Goal: Answer question/provide support

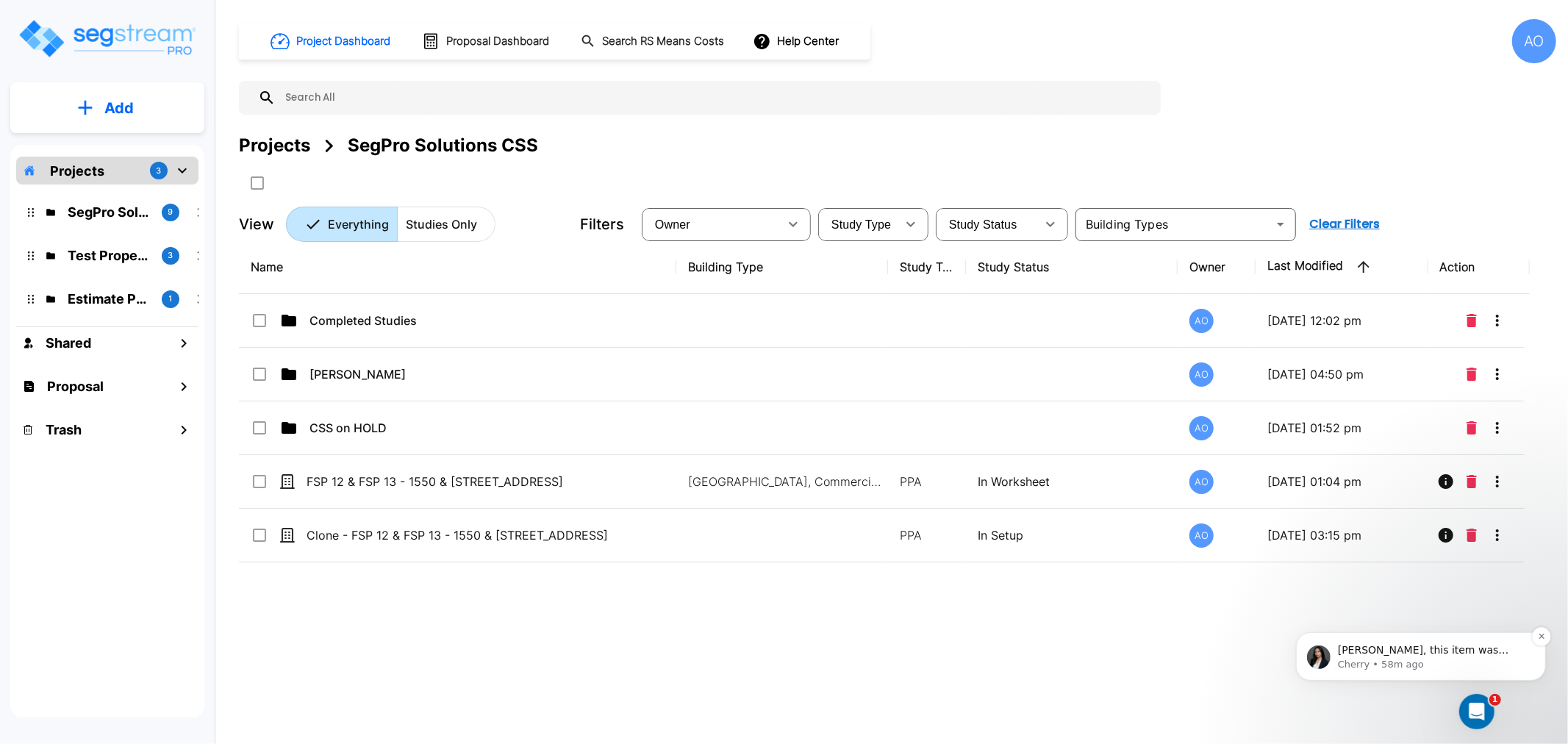
click at [1436, 644] on span "[PERSON_NAME], this item was automatically generated." at bounding box center [1422, 656] width 172 height 27
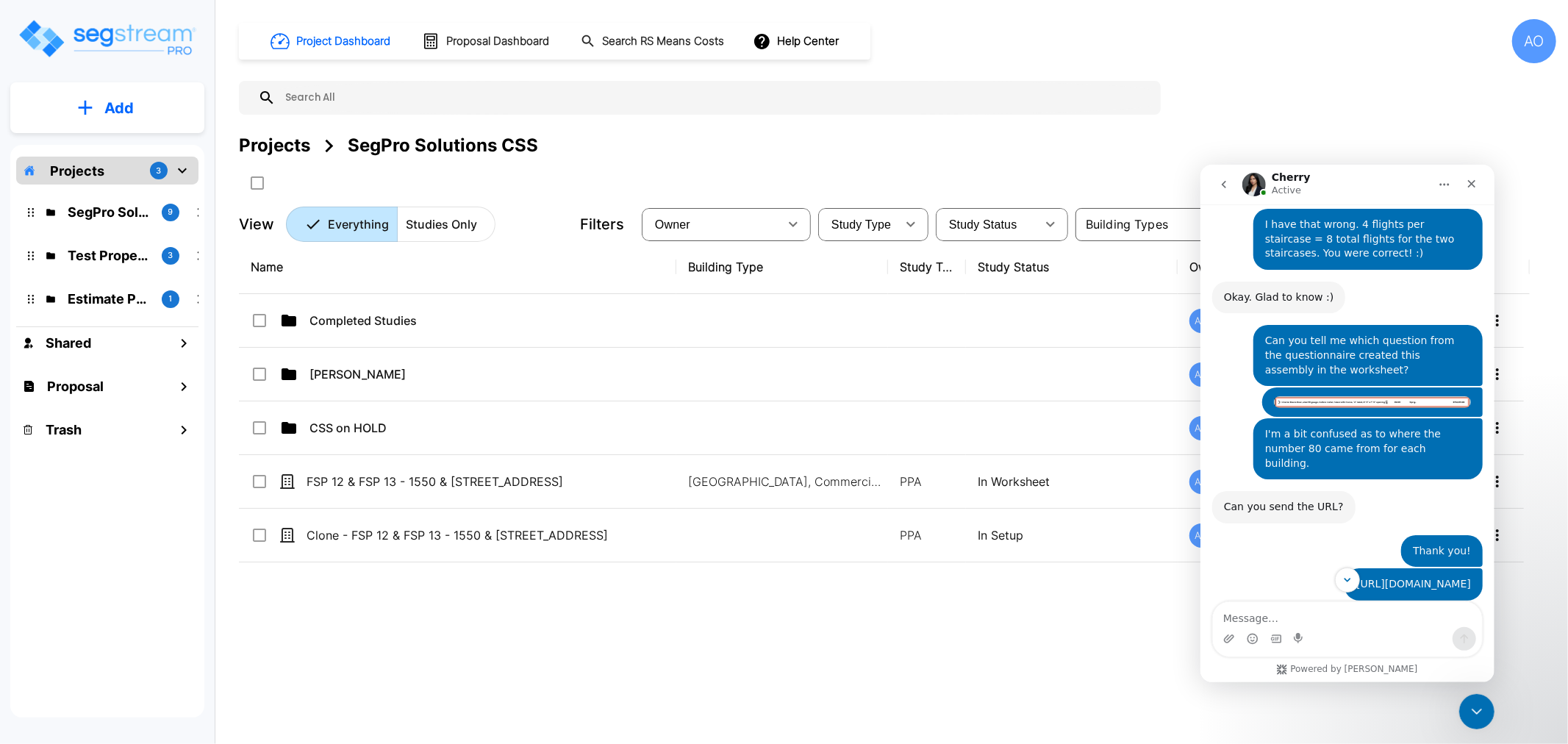
scroll to position [1325, 0]
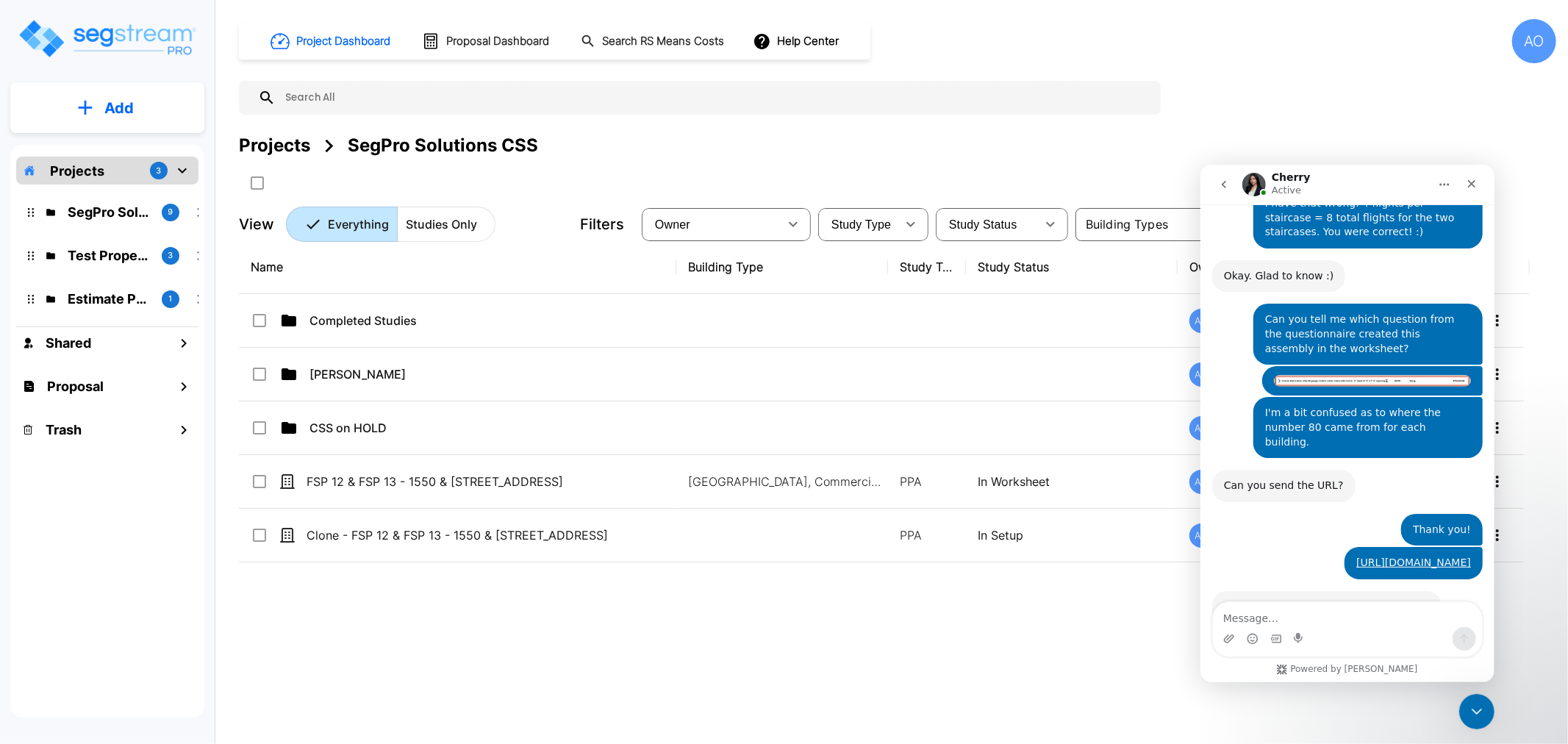
click at [1314, 613] on textarea "Message…" at bounding box center [1346, 613] width 269 height 25
type textarea "H"
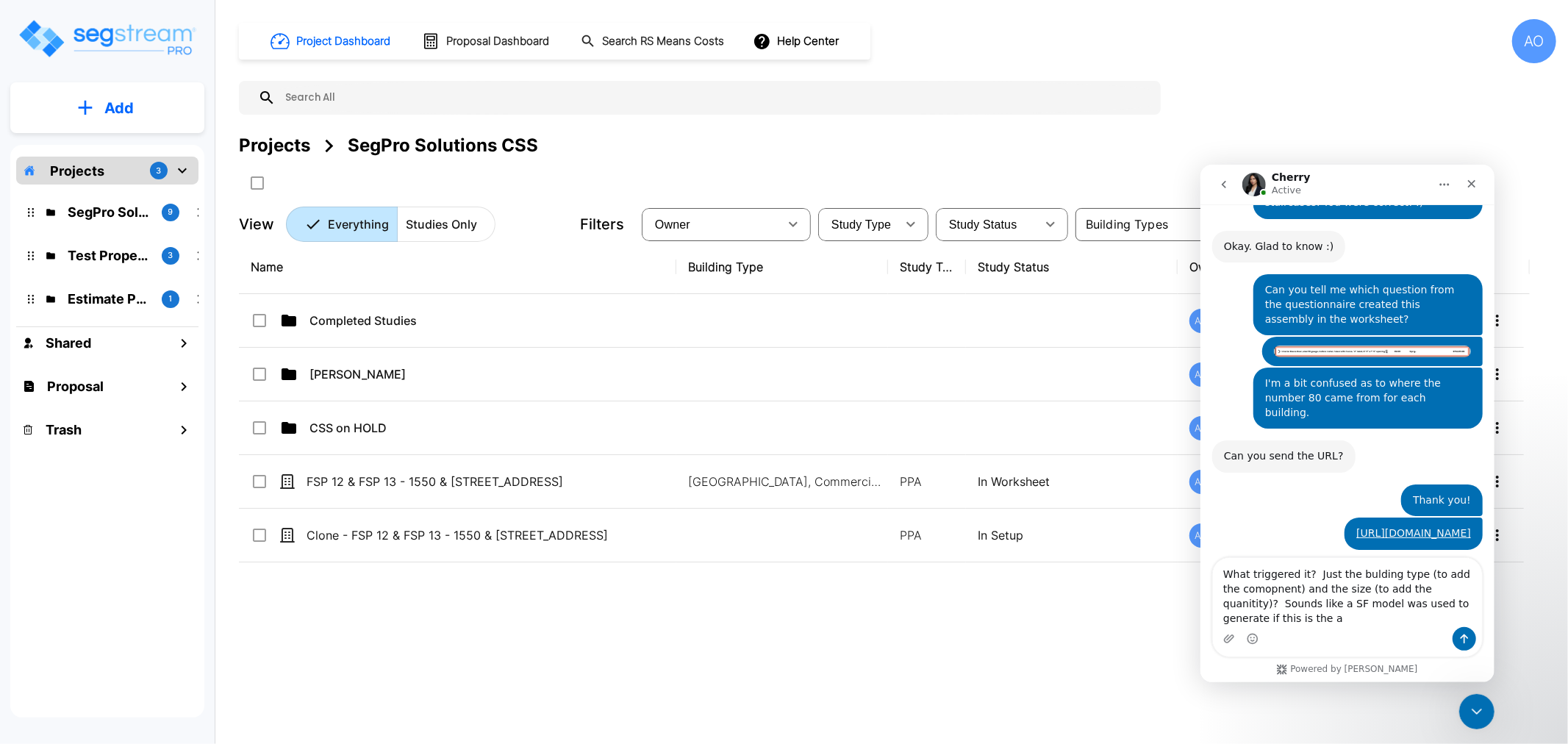
scroll to position [1369, 0]
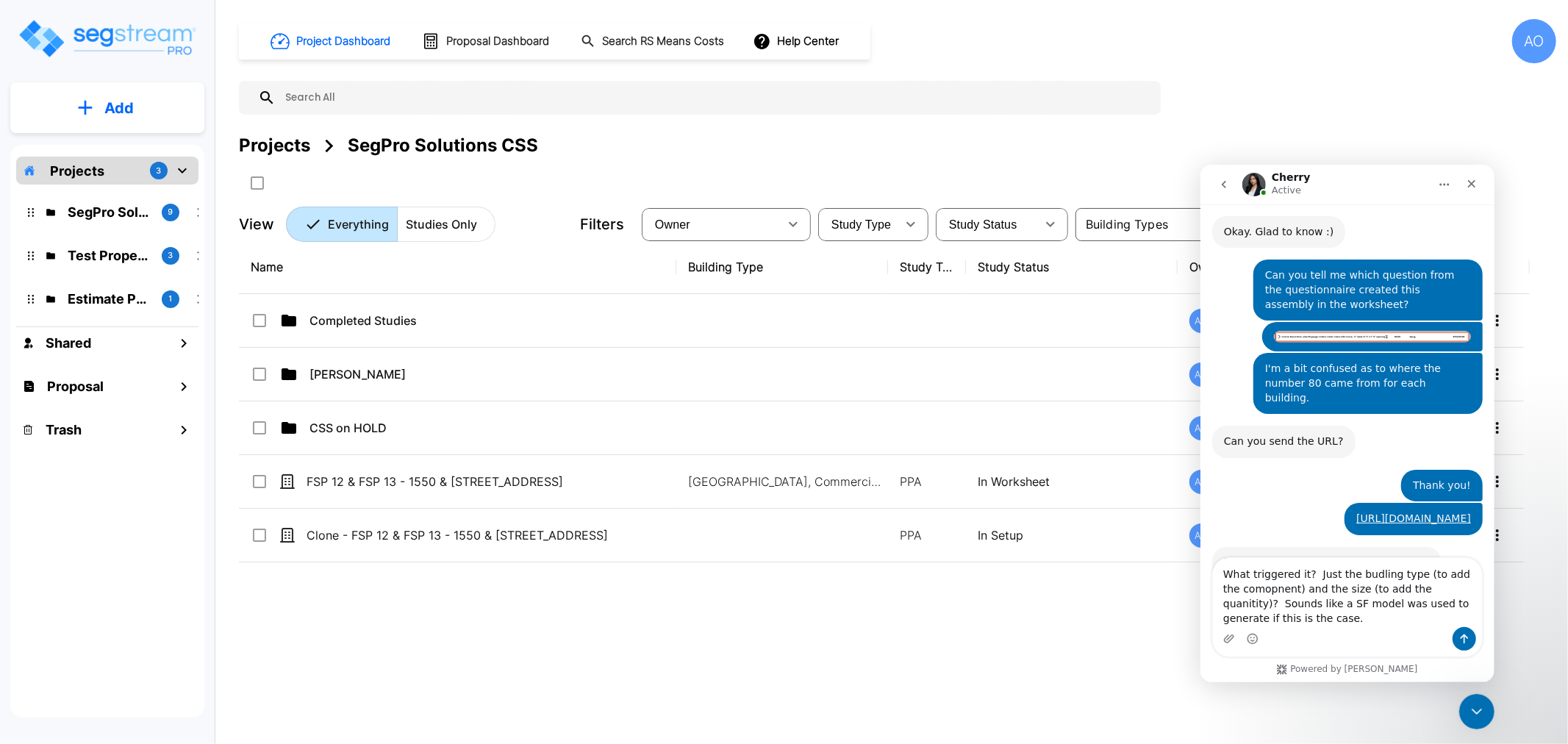
drag, startPoint x: 1366, startPoint y: 575, endPoint x: 1374, endPoint y: 575, distance: 8.0
click at [1370, 577] on textarea "What triggered it? Just the budling type (to add the comopnent) and the size (t…" at bounding box center [1346, 592] width 269 height 69
drag, startPoint x: 1381, startPoint y: 572, endPoint x: 1348, endPoint y: 575, distance: 33.1
click at [1348, 575] on textarea "What triggered it? Just the budling type (to add the comopnent) and the size (t…" at bounding box center [1346, 592] width 269 height 69
type textarea "What triggered it? Just the building type (to add the component) and the size (…"
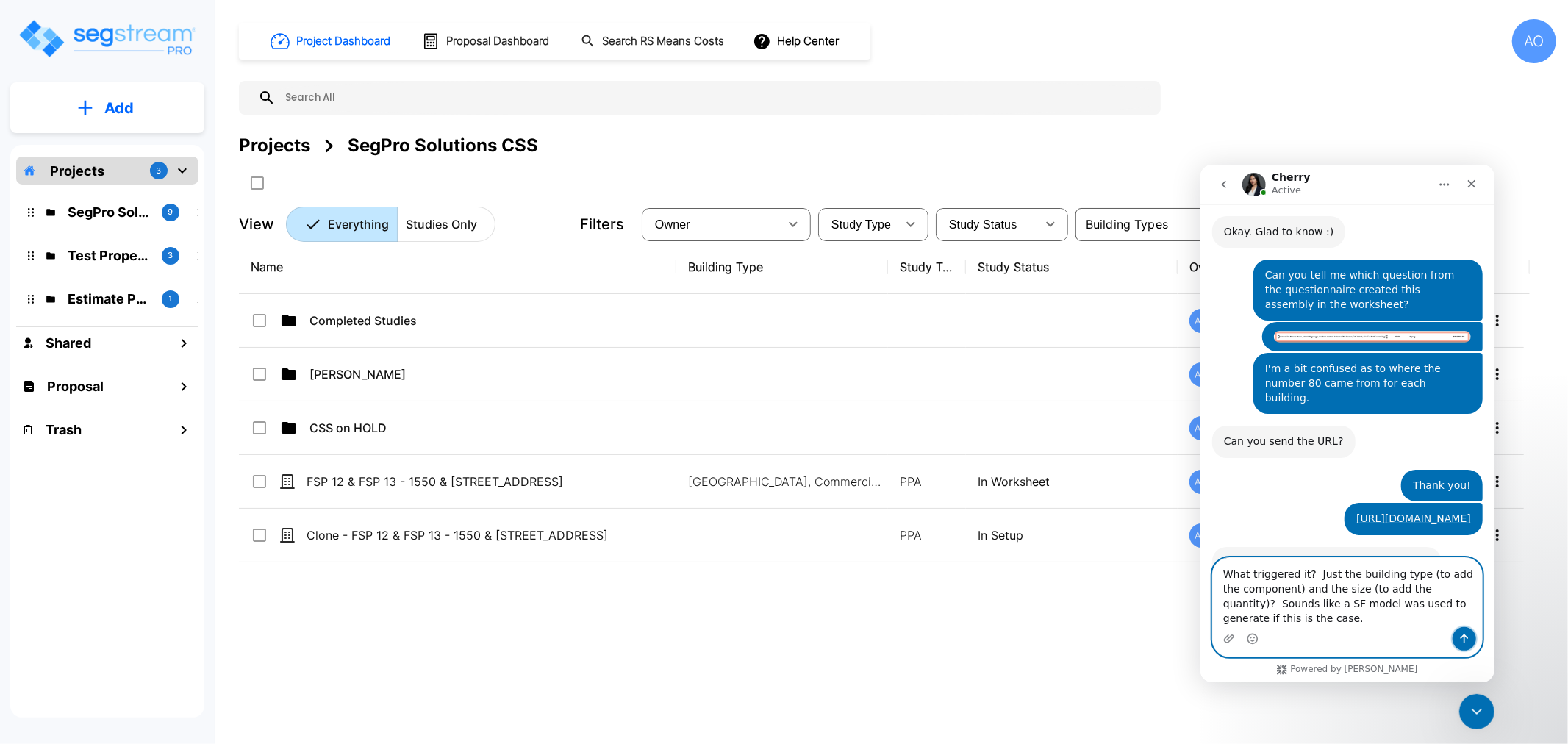
click at [1466, 637] on icon "Send a message…" at bounding box center [1463, 637] width 12 height 12
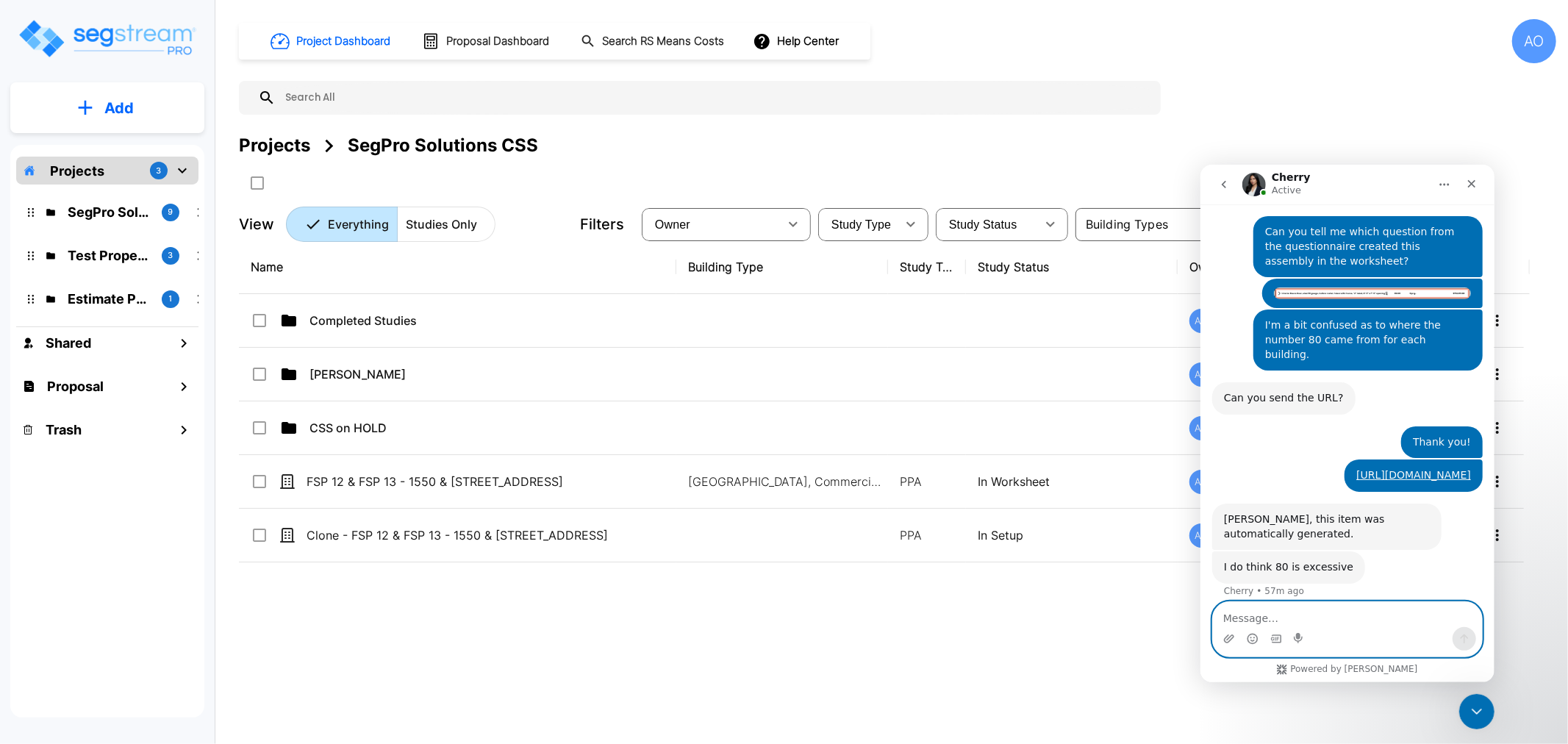
scroll to position [1412, 0]
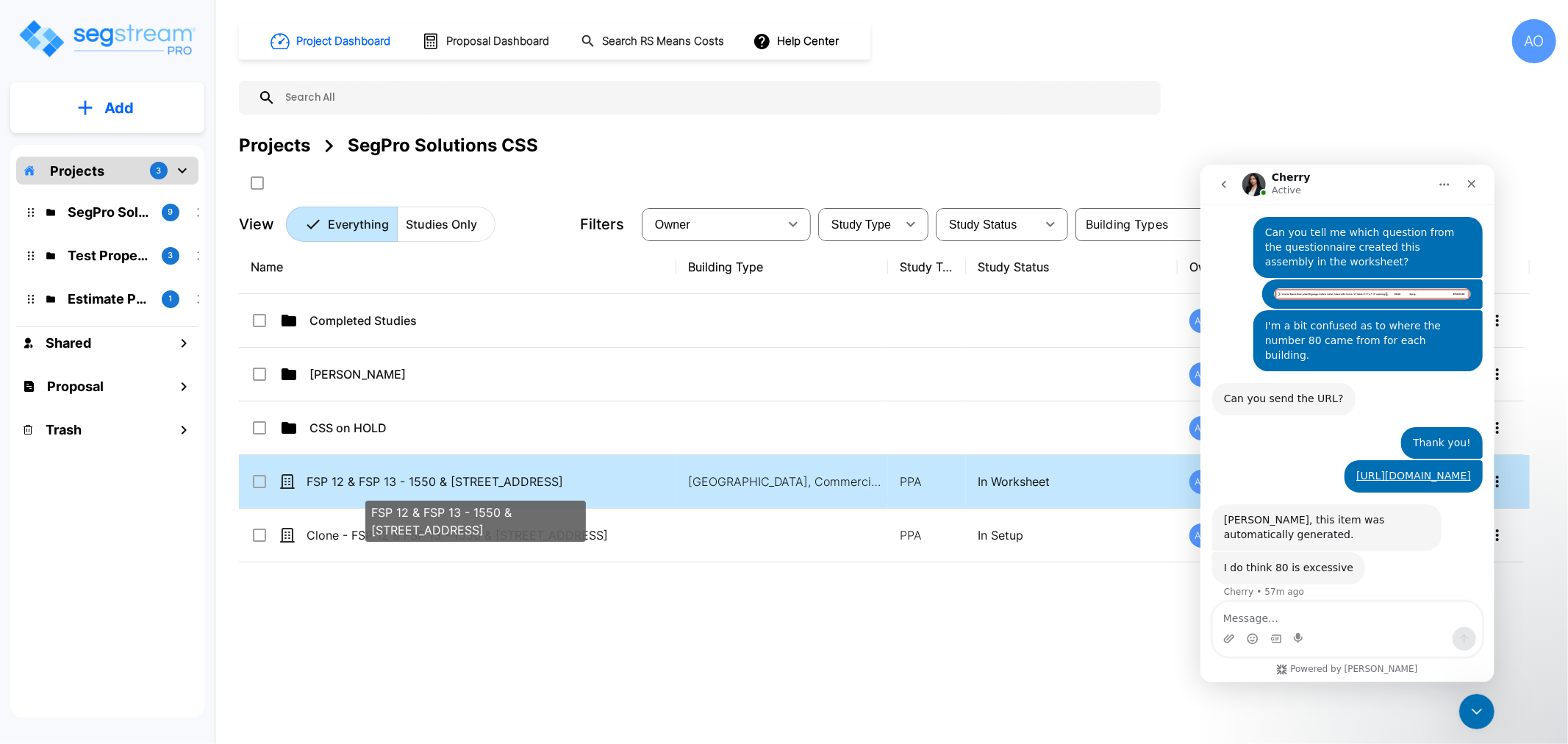
click at [534, 488] on p "FSP 12 & FSP 13 - 1550 & [STREET_ADDRESS]" at bounding box center [476, 482] width 338 height 18
checkbox input "true"
click at [535, 488] on p "FSP 12 & FSP 13 - 1550 & [STREET_ADDRESS]" at bounding box center [476, 482] width 338 height 18
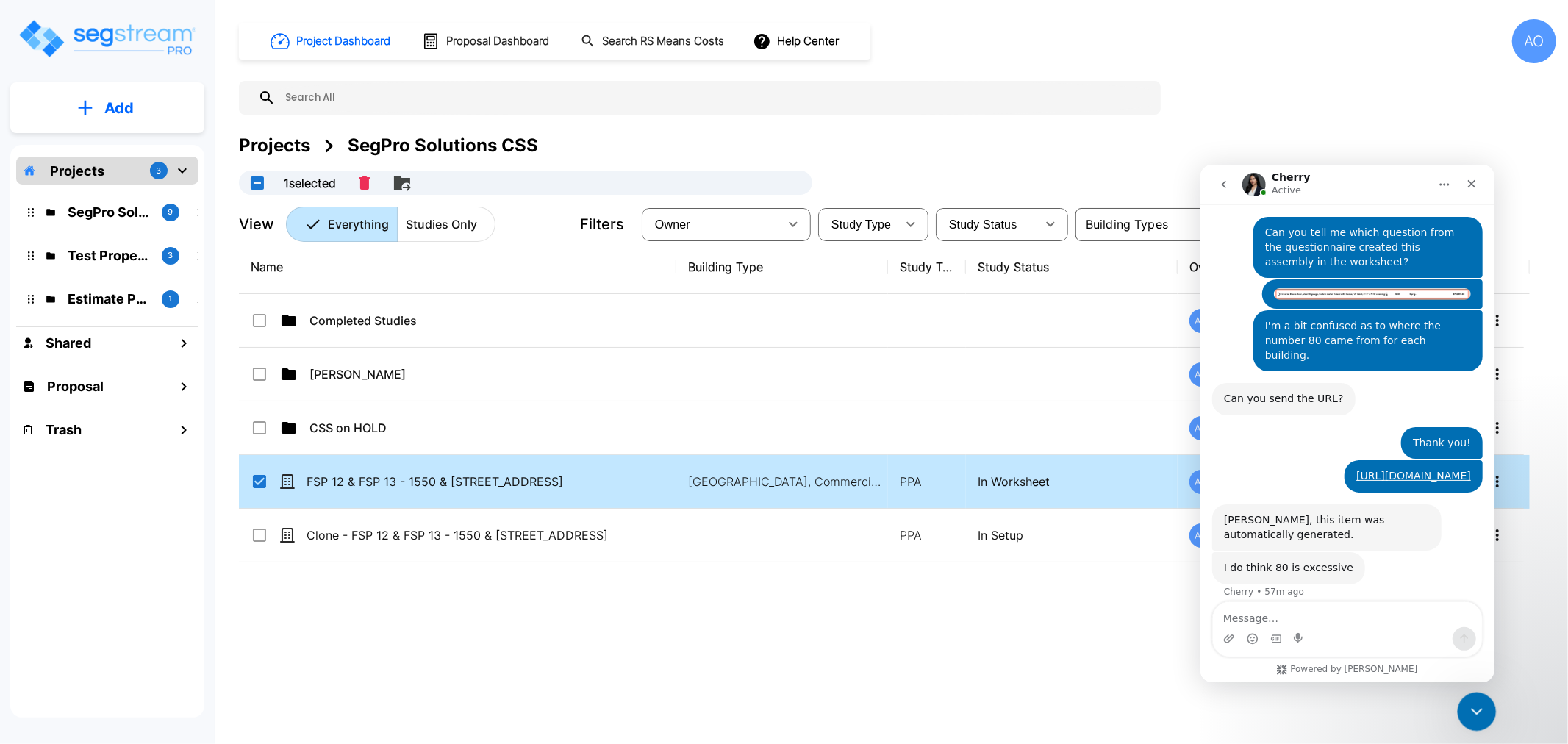
click at [1471, 706] on icon "Close Intercom Messenger" at bounding box center [1475, 709] width 18 height 18
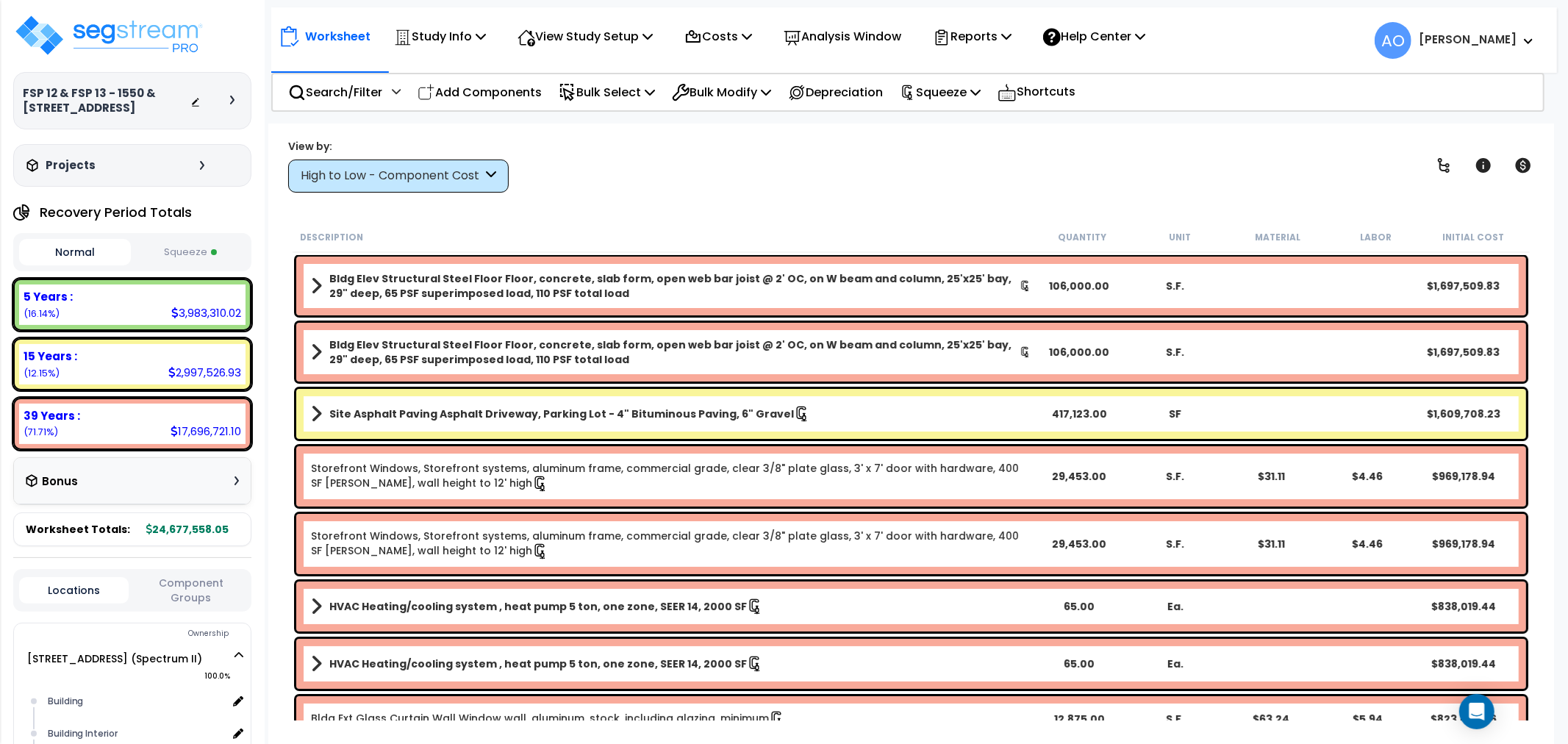
click at [456, 174] on div "High to Low - Component Cost" at bounding box center [391, 176] width 181 height 17
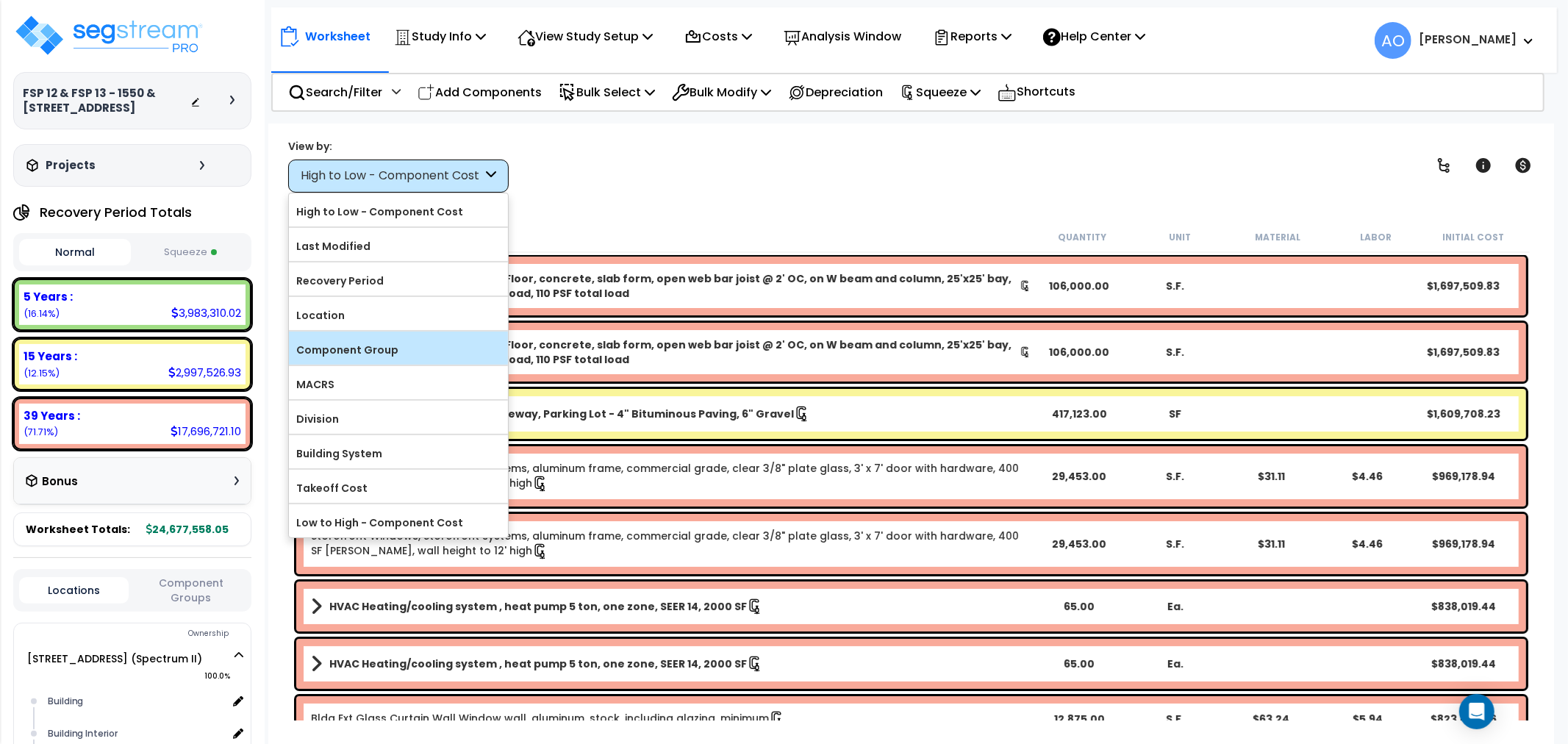
click at [355, 357] on label "Component Group" at bounding box center [398, 349] width 219 height 22
click at [0, 0] on input "Component Group" at bounding box center [0, 0] width 0 height 0
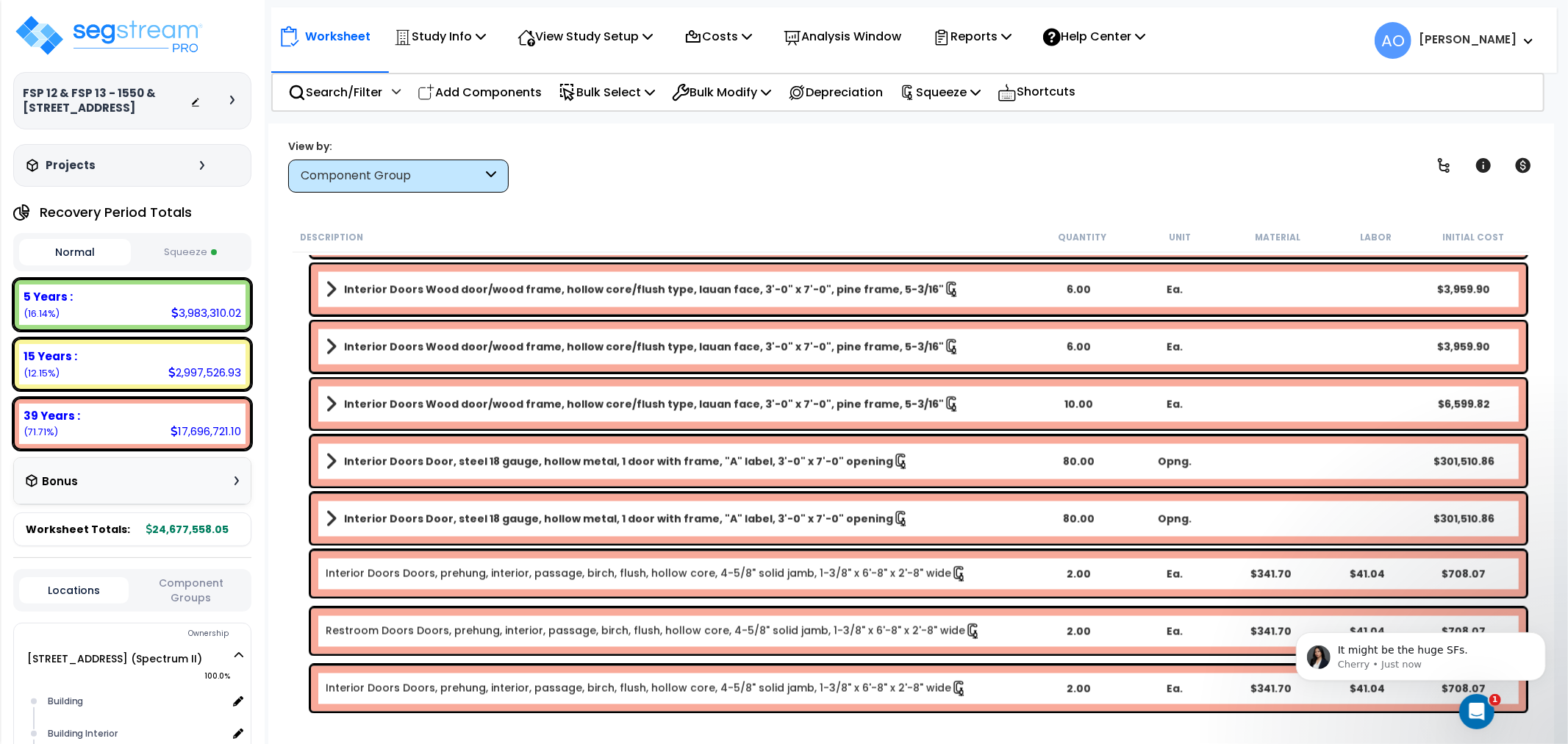
scroll to position [2286, 0]
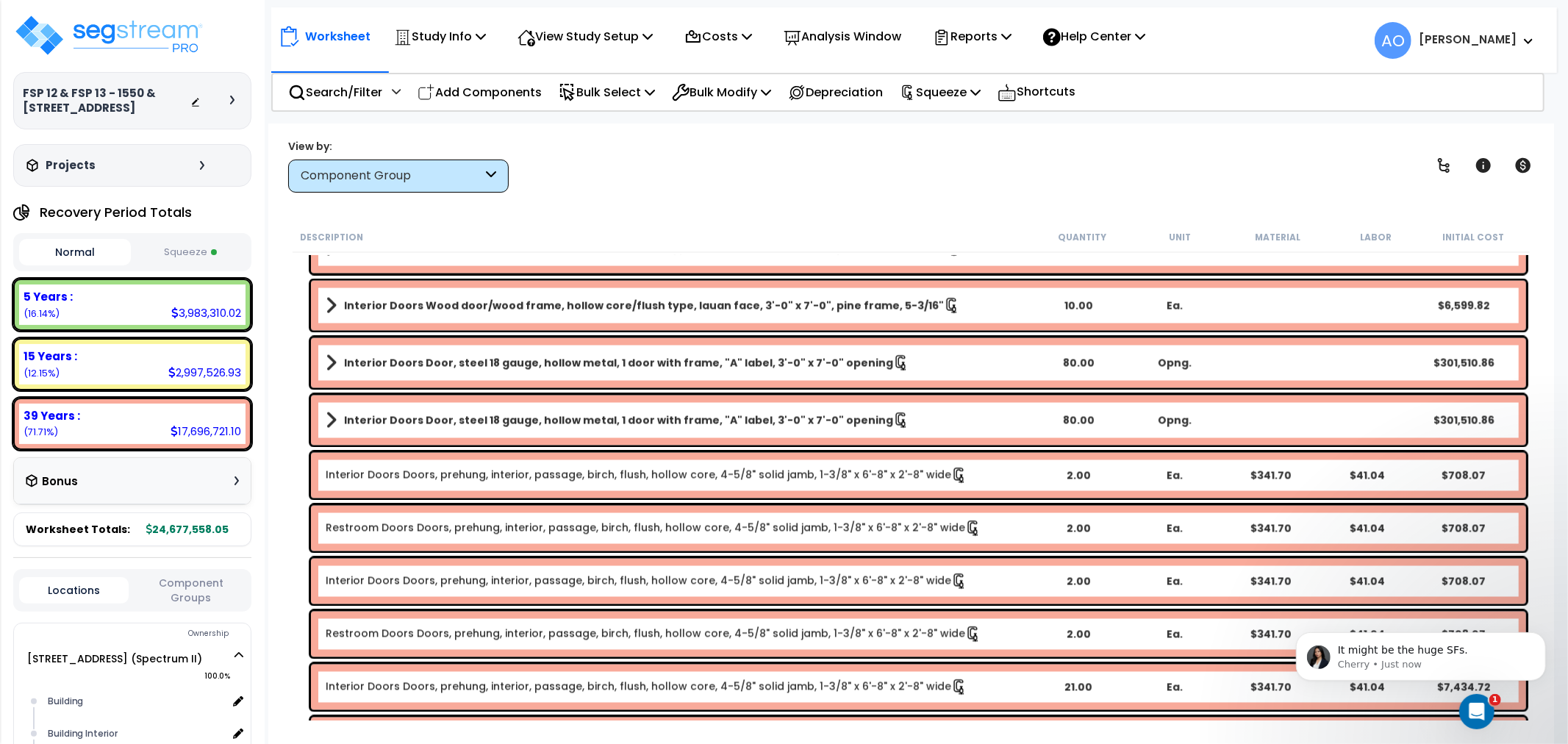
click at [647, 422] on b "Interior Doors Door, steel 18 gauge, hollow metal, 1 door with frame, "A" label…" at bounding box center [619, 420] width 549 height 15
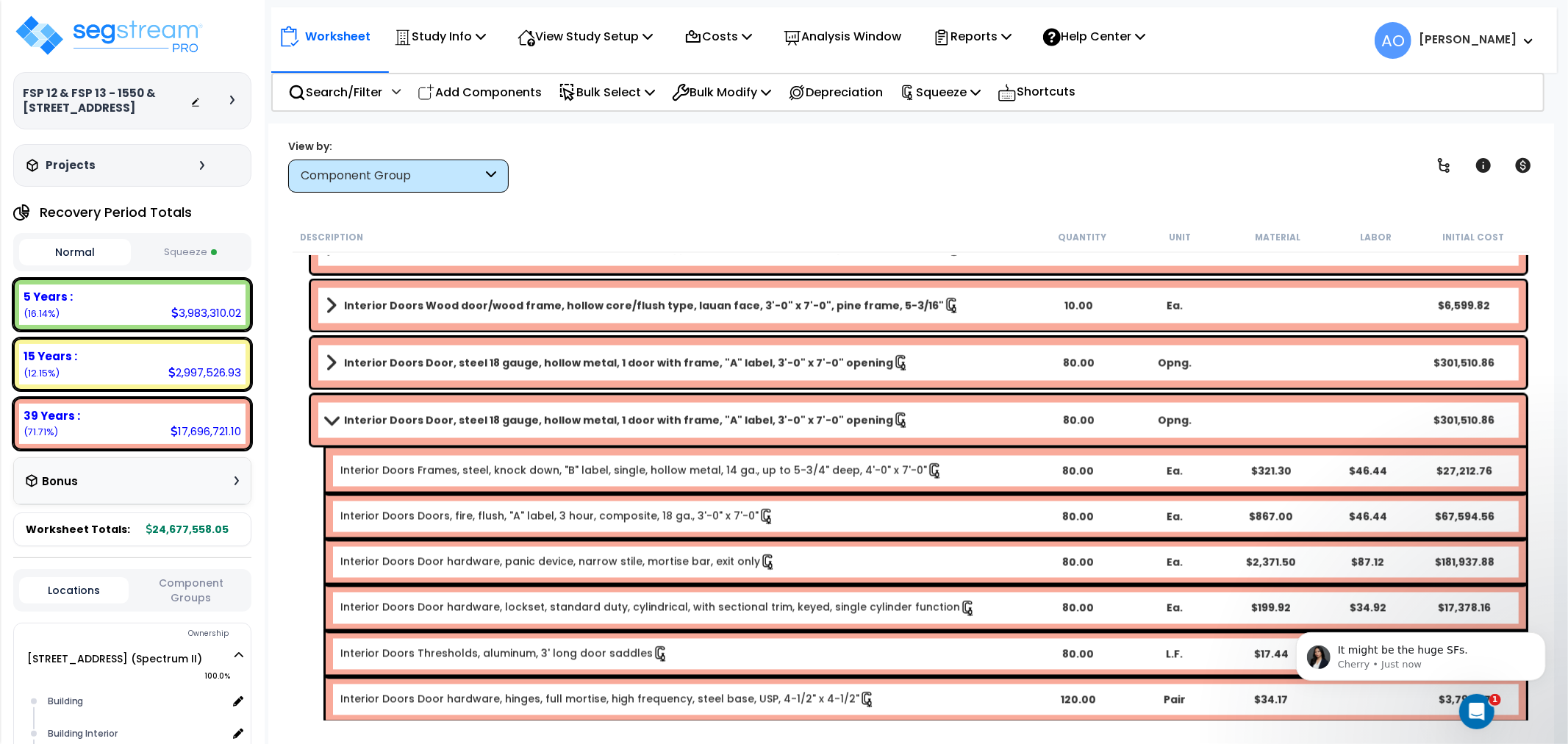
click at [170, 253] on button "Squeeze" at bounding box center [190, 252] width 112 height 26
click at [612, 366] on b "Interior Doors Door, steel 18 gauge, hollow metal, 1 door with frame, "A" label…" at bounding box center [619, 363] width 549 height 15
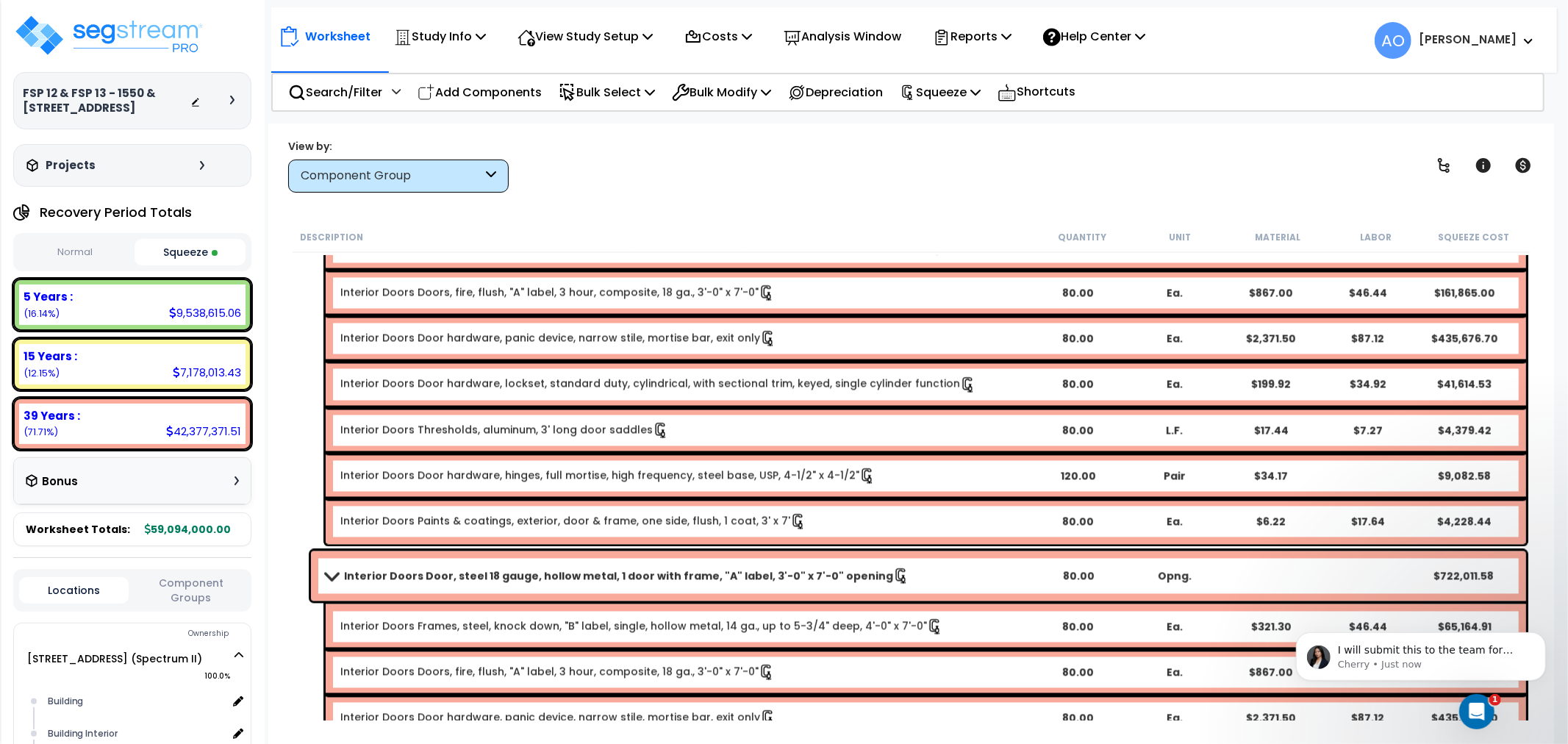
scroll to position [2450, 0]
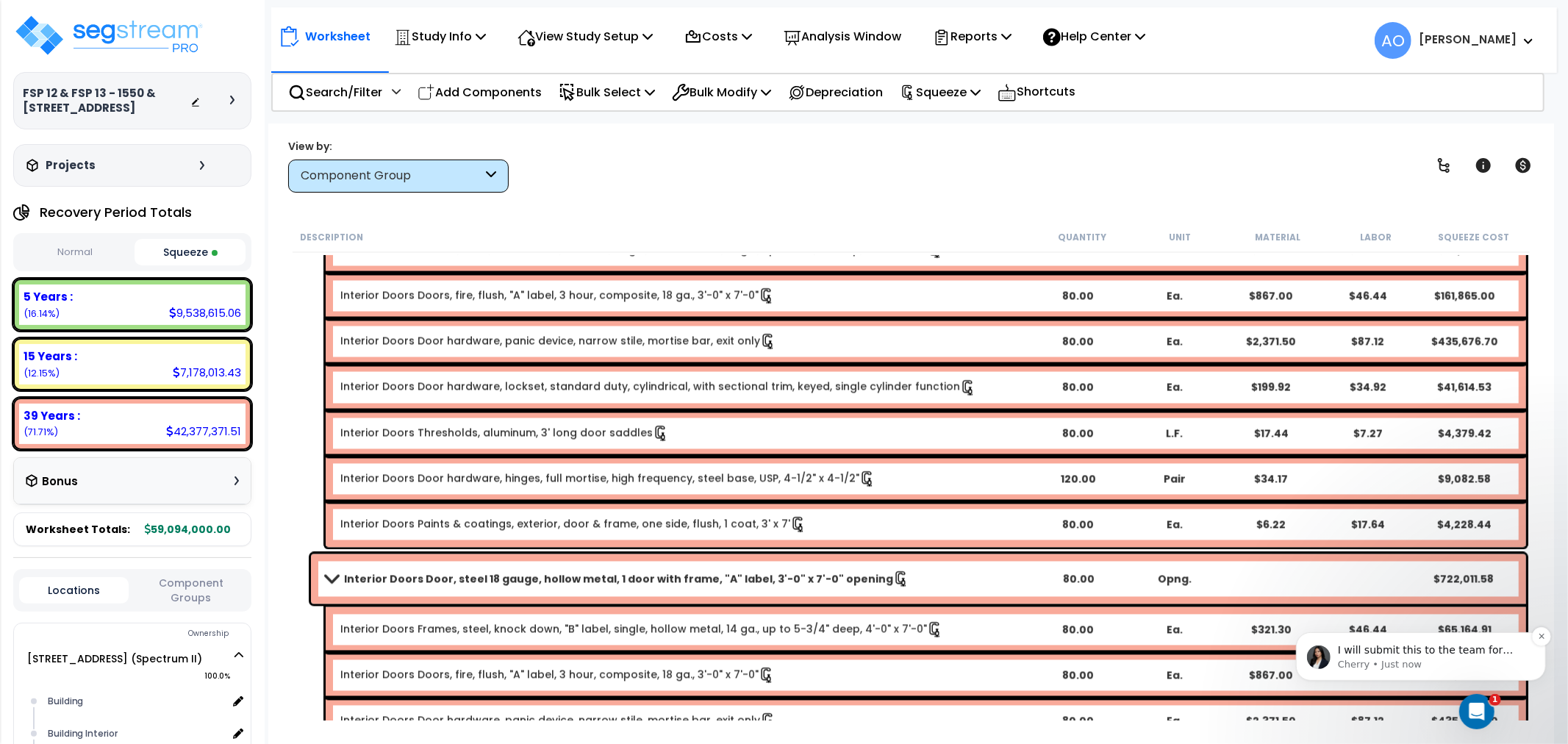
click at [1412, 660] on p "Cherry • Just now" at bounding box center [1431, 663] width 189 height 13
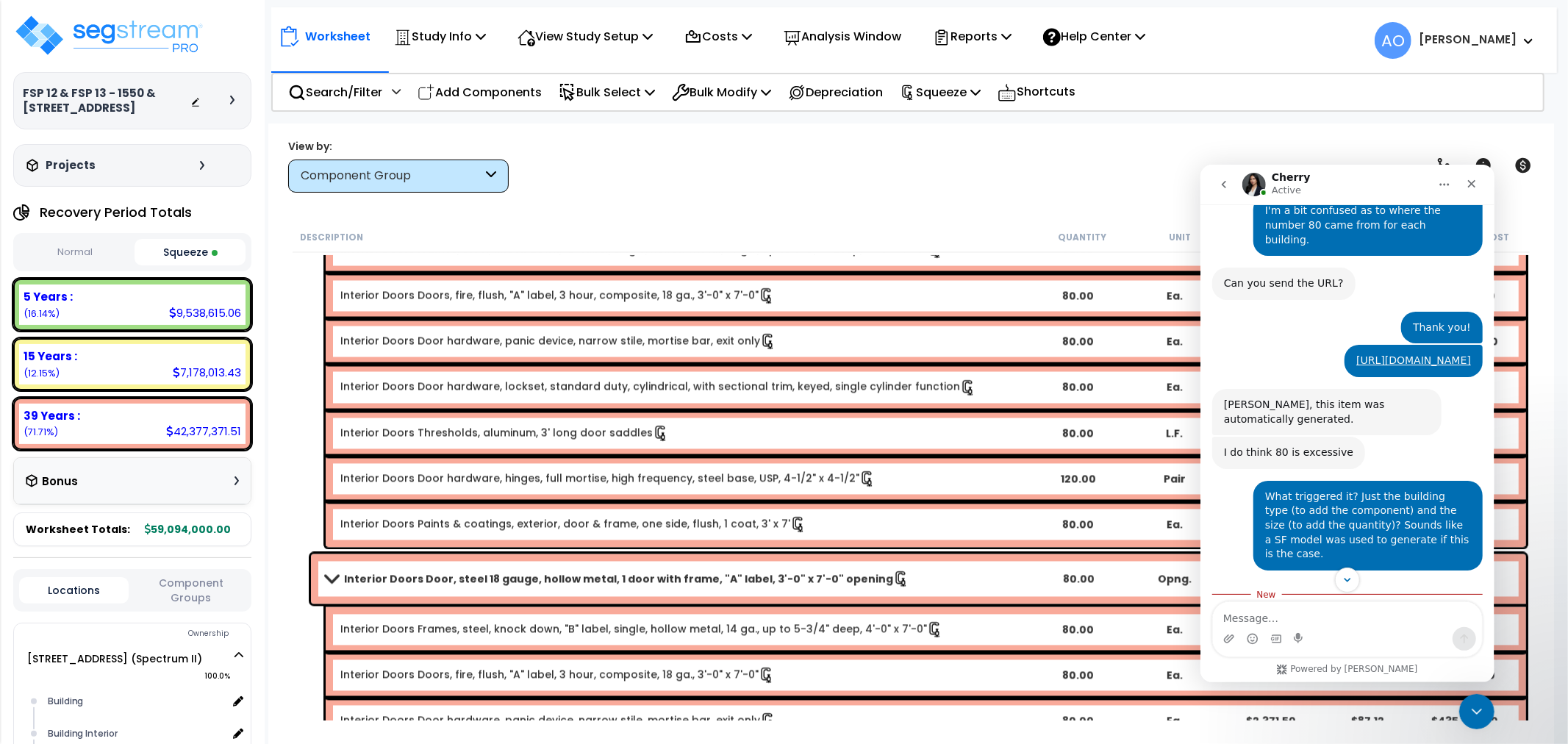
scroll to position [1542, 0]
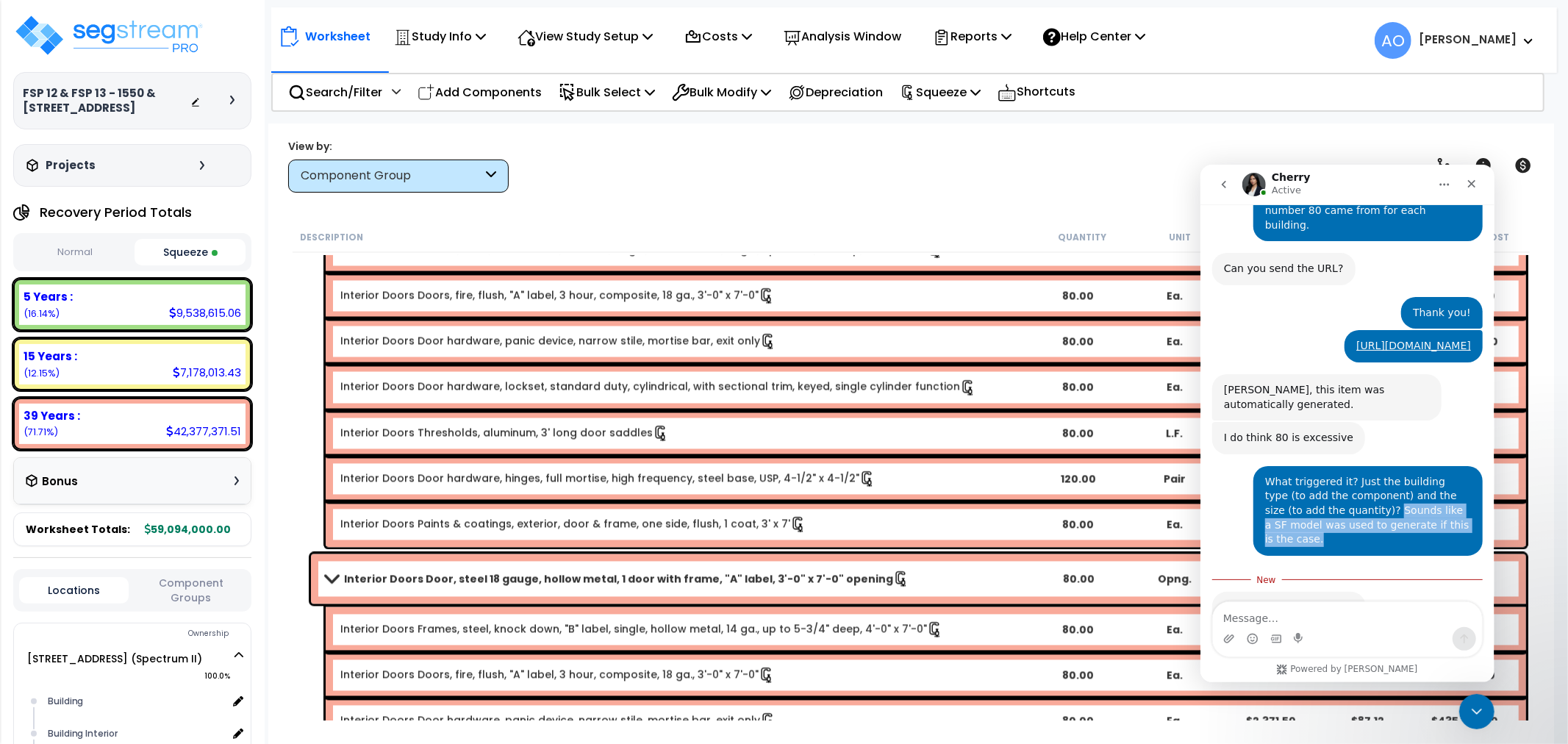
drag, startPoint x: 1357, startPoint y: 418, endPoint x: 1305, endPoint y: 407, distance: 53.2
click at [1305, 474] on div "What triggered it? Just the building type (to add the component) and the size (…" at bounding box center [1367, 509] width 206 height 72
click at [524, 575] on b "Interior Doors Door, steel 18 gauge, hollow metal, 1 door with frame, "A" label…" at bounding box center [619, 579] width 549 height 15
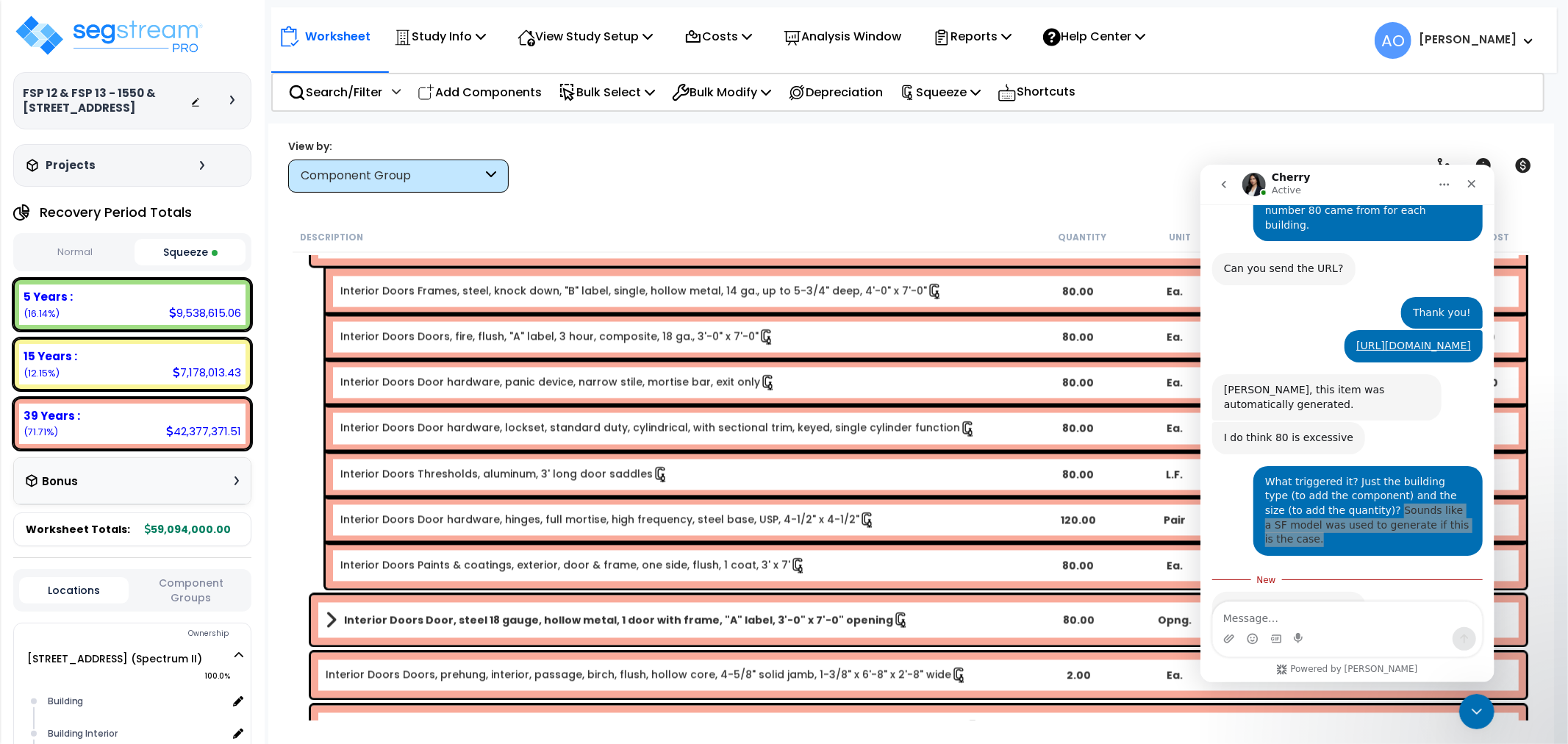
scroll to position [2368, 0]
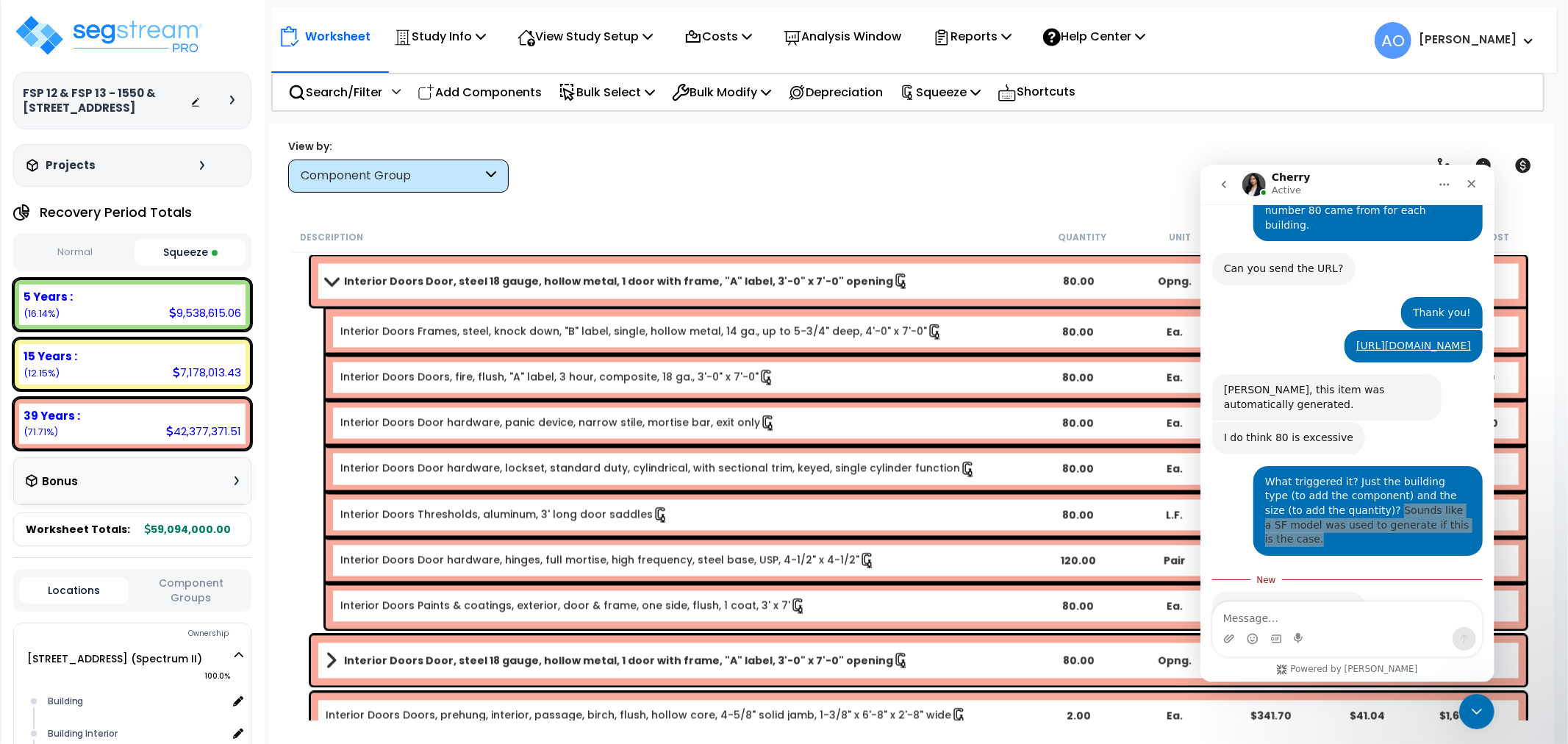
drag, startPoint x: 596, startPoint y: 279, endPoint x: 605, endPoint y: 294, distance: 17.5
click at [596, 279] on b "Interior Doors Door, steel 18 gauge, hollow metal, 1 door with frame, "A" label…" at bounding box center [619, 281] width 549 height 15
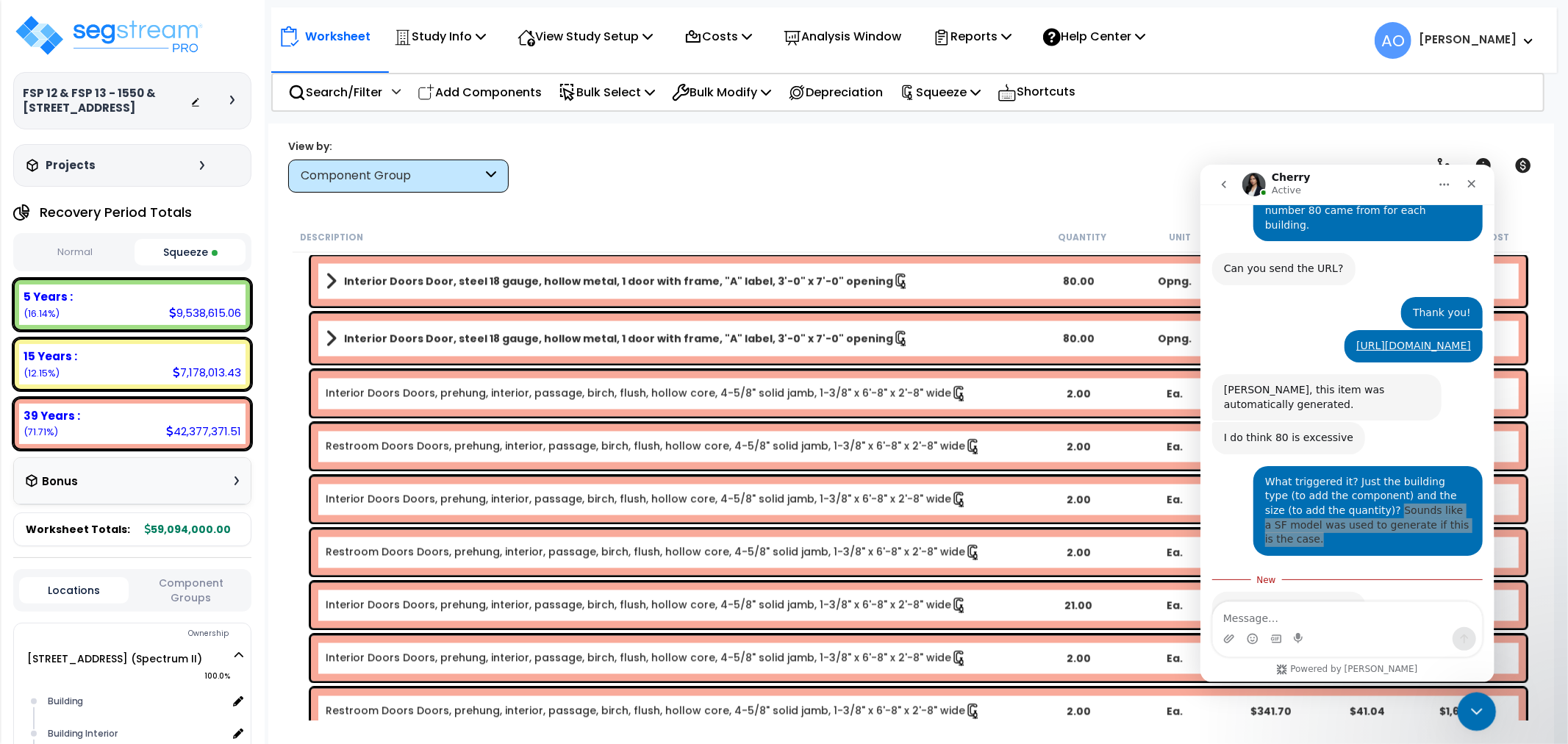
click at [1462, 709] on div "Close Intercom Messenger" at bounding box center [1475, 709] width 36 height 36
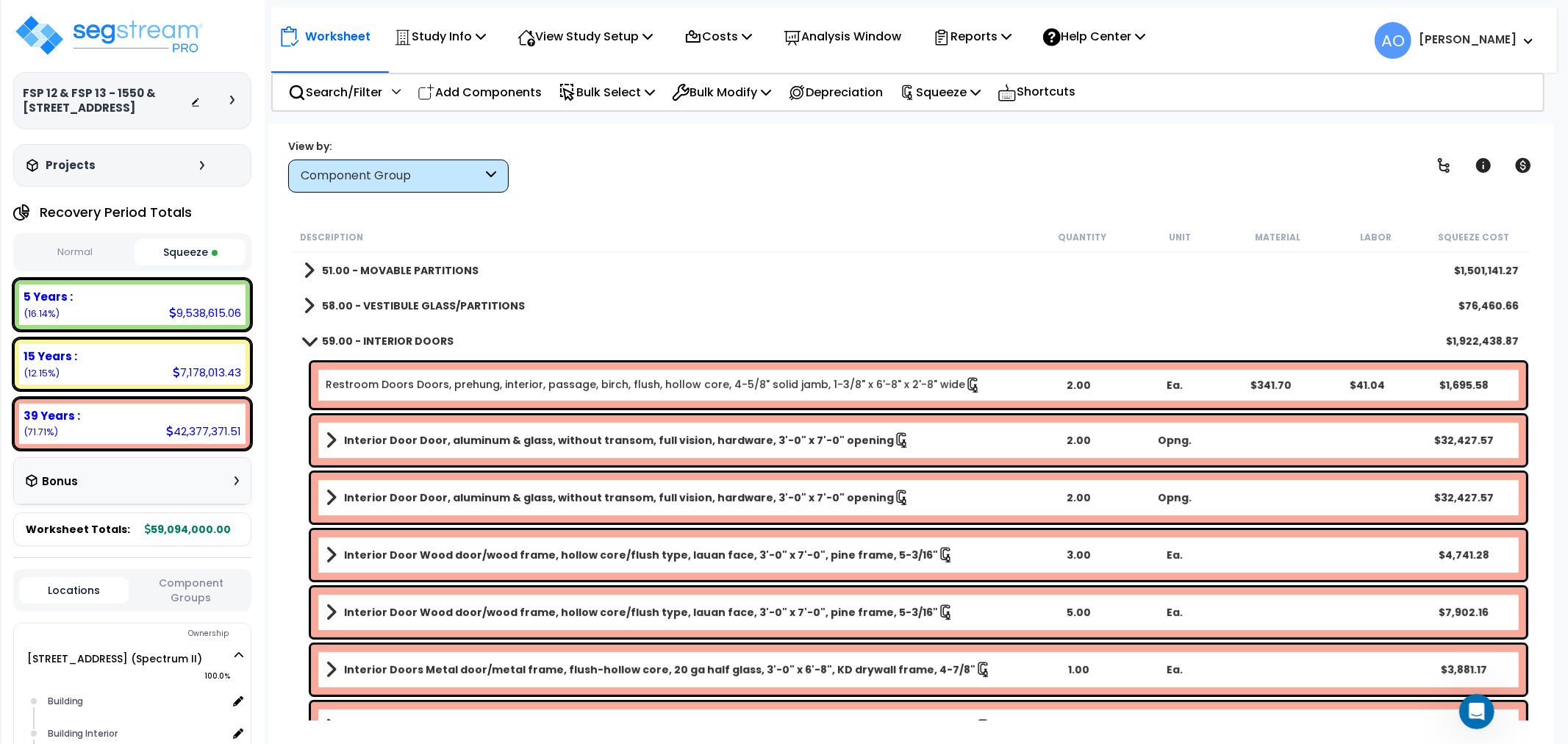
scroll to position [490, 0]
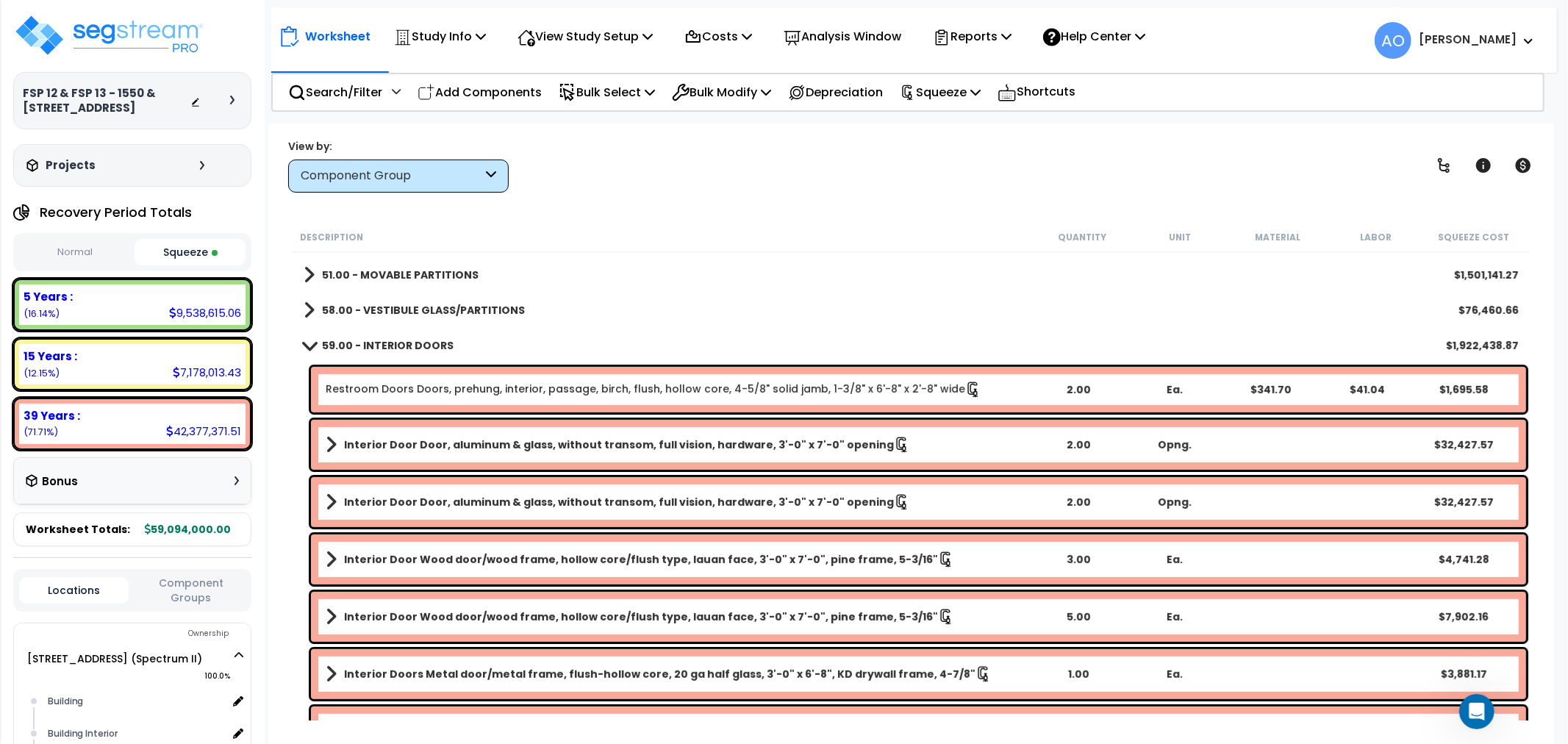
click at [412, 341] on b "59.00 - INTERIOR DOORS" at bounding box center [388, 345] width 132 height 15
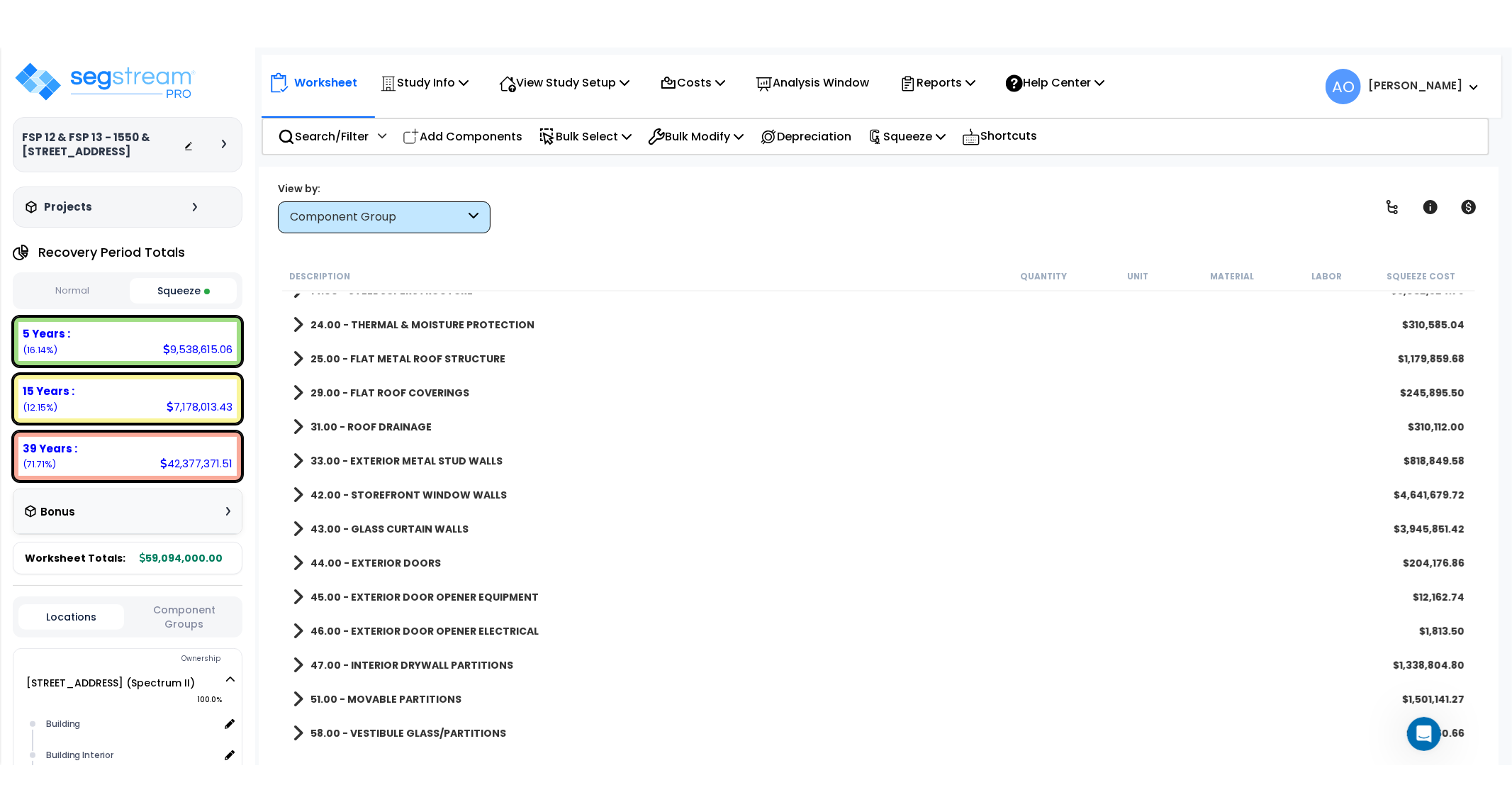
scroll to position [0, 0]
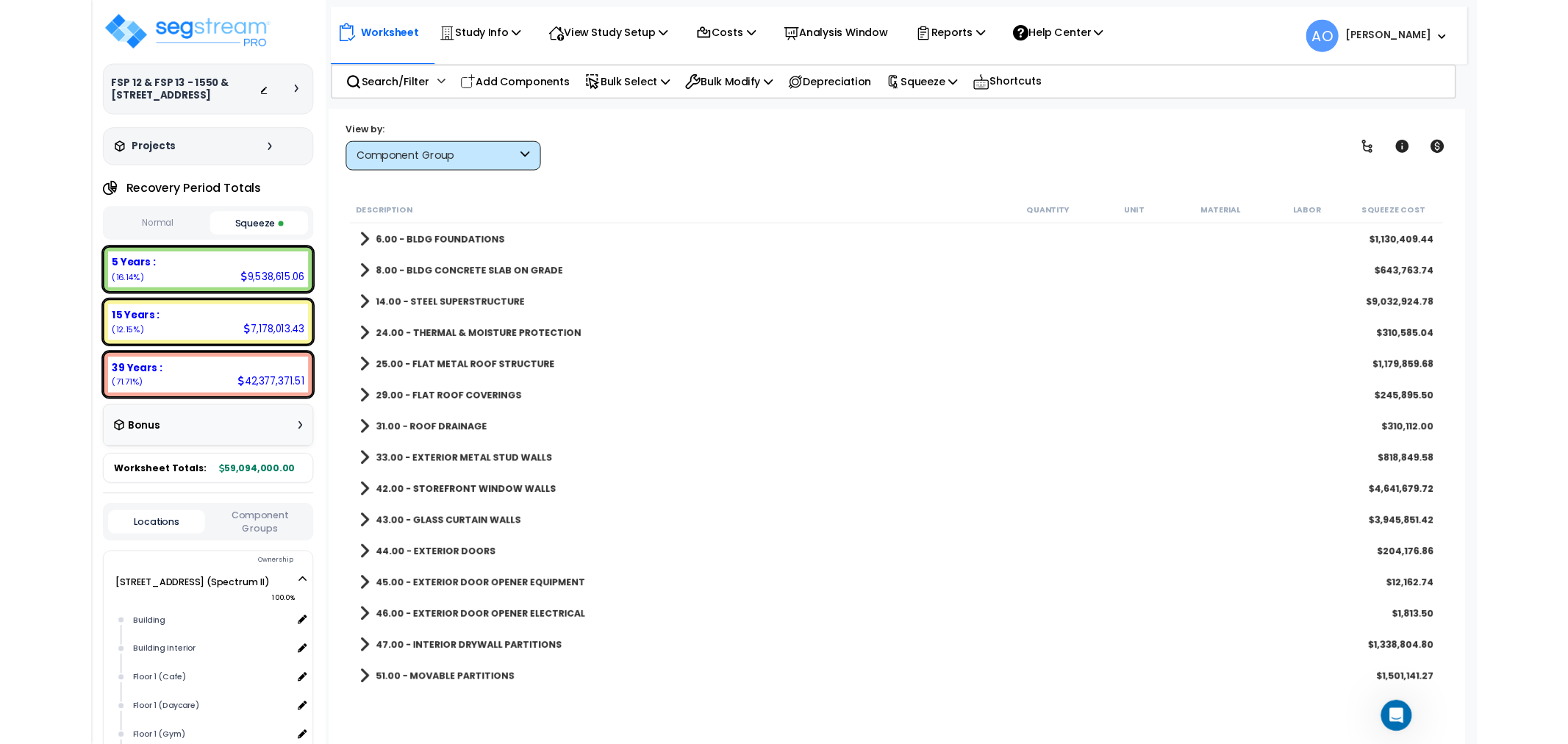
scroll to position [1518, 0]
